Goal: Navigation & Orientation: Find specific page/section

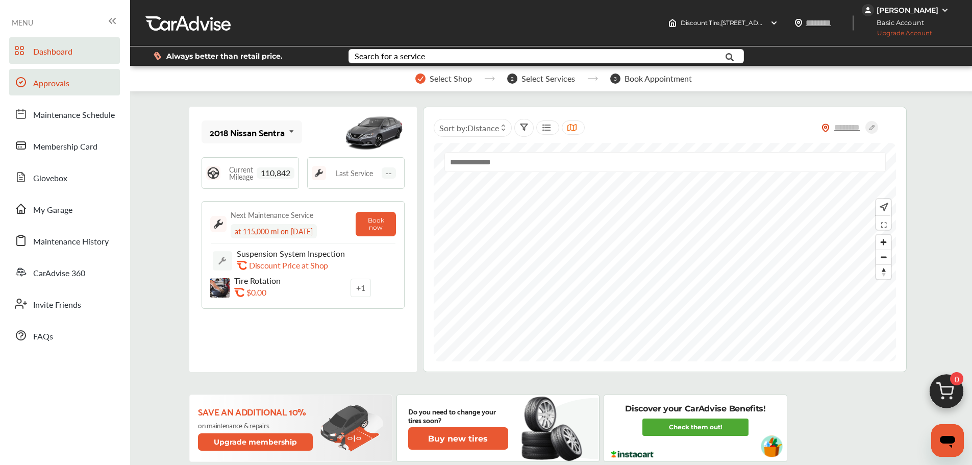
drag, startPoint x: 48, startPoint y: 90, endPoint x: 56, endPoint y: 91, distance: 7.7
click at [48, 90] on link "Approvals" at bounding box center [64, 82] width 111 height 27
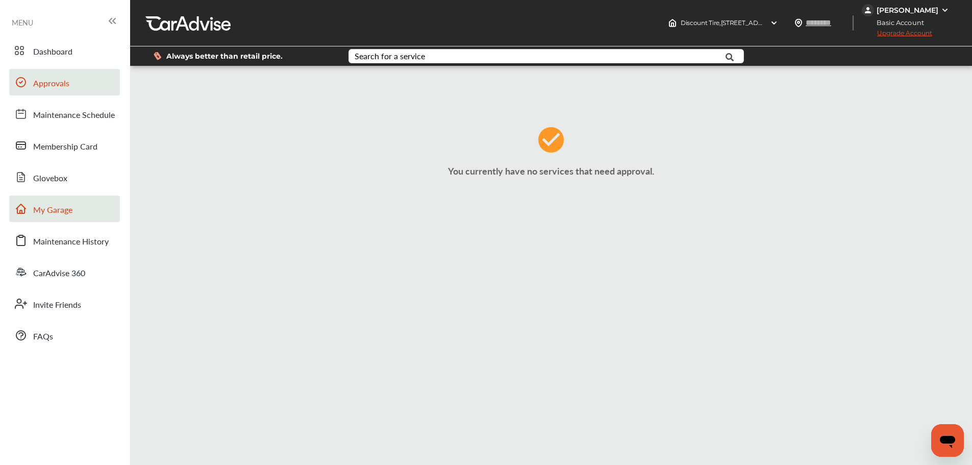
click at [74, 216] on link "My Garage" at bounding box center [64, 208] width 111 height 27
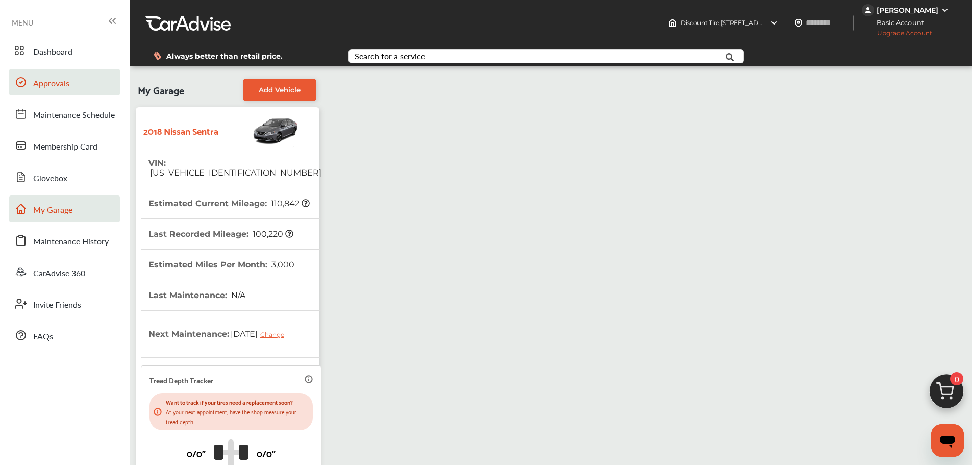
click at [55, 84] on span "Approvals" at bounding box center [51, 83] width 36 height 13
